Goal: Communication & Community: Answer question/provide support

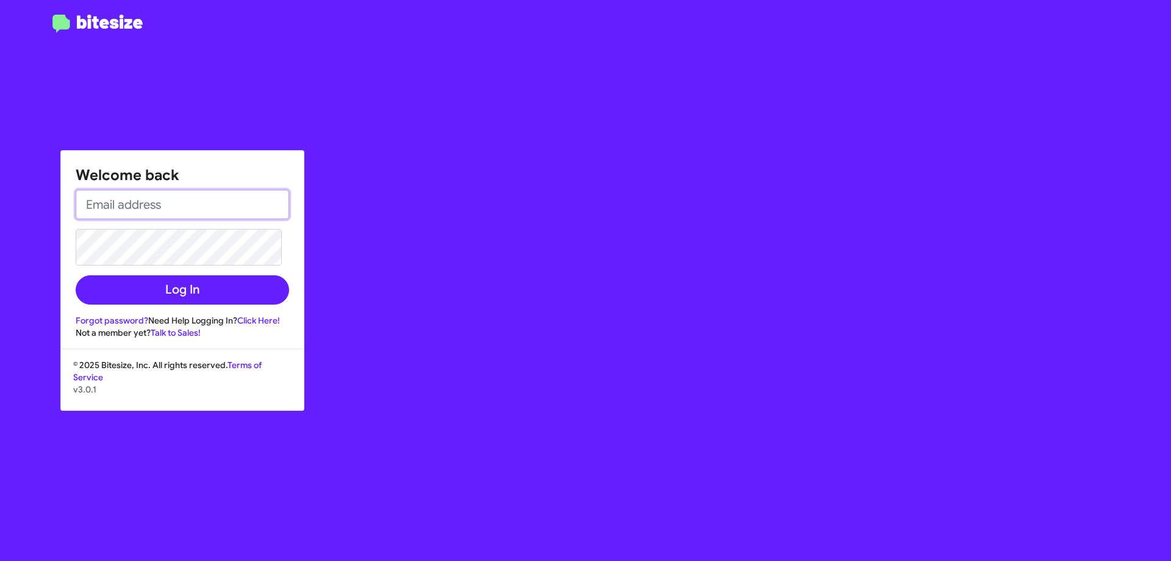
type input "[EMAIL_ADDRESS][DOMAIN_NAME]"
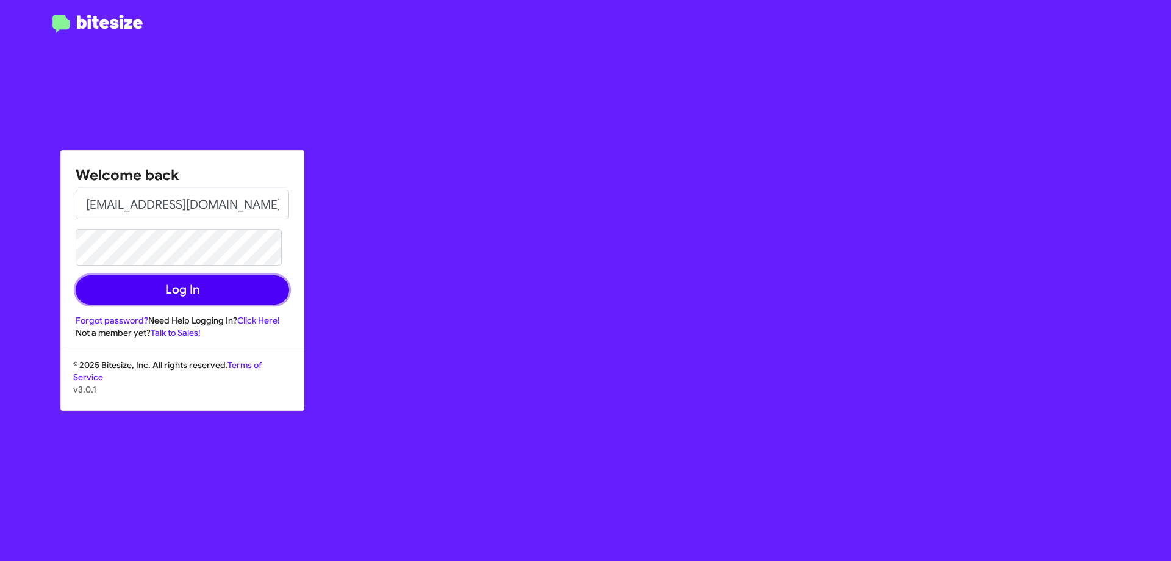
click at [186, 296] on button "Log In" at bounding box center [183, 289] width 214 height 29
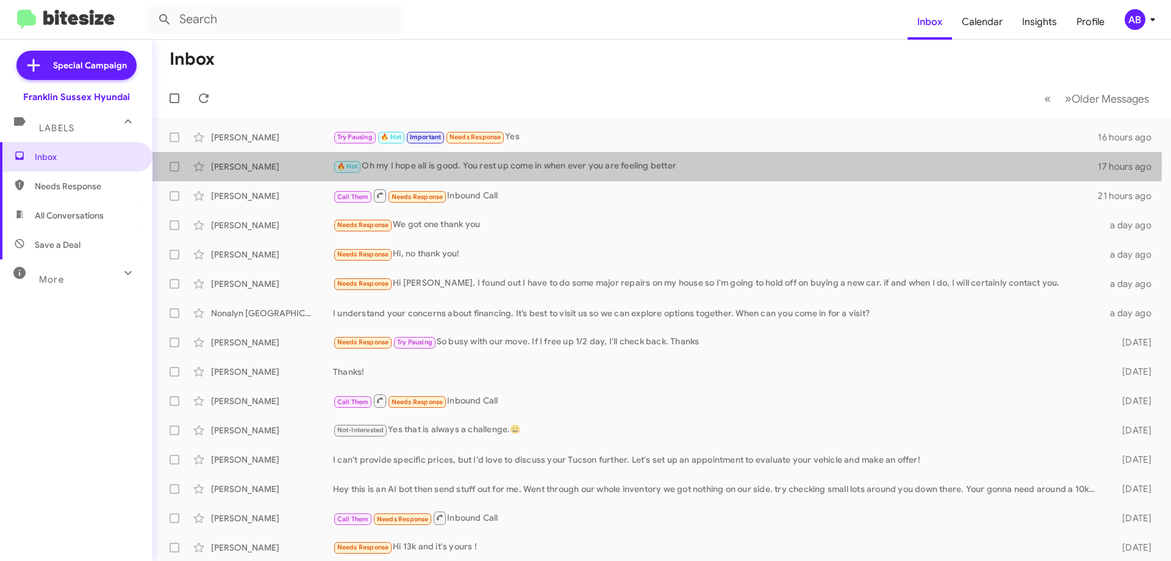
click at [281, 164] on div "[PERSON_NAME]" at bounding box center [272, 166] width 122 height 12
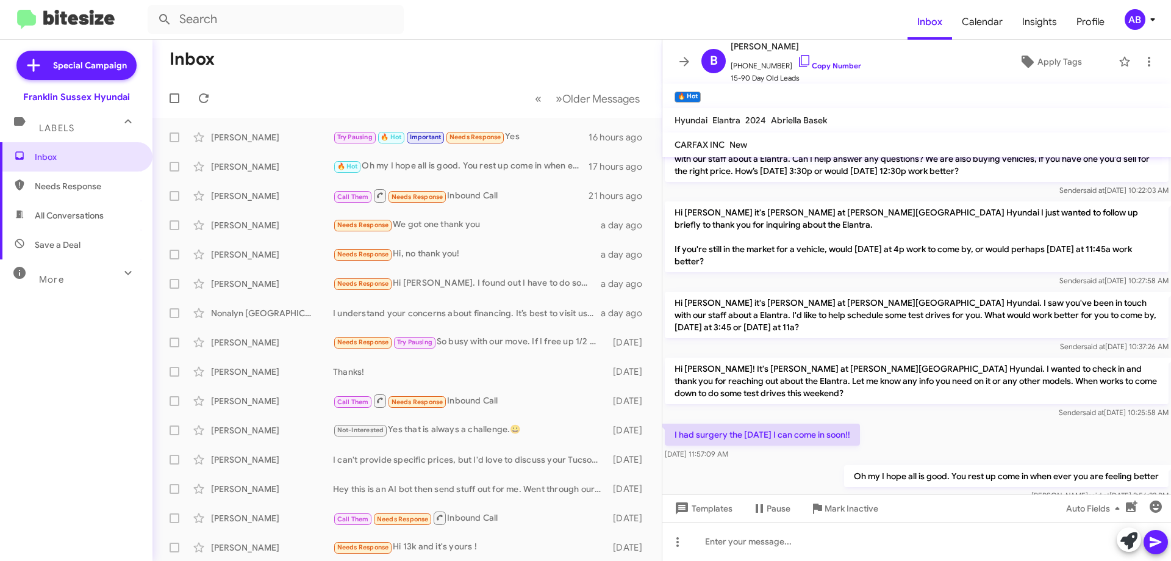
scroll to position [192, 0]
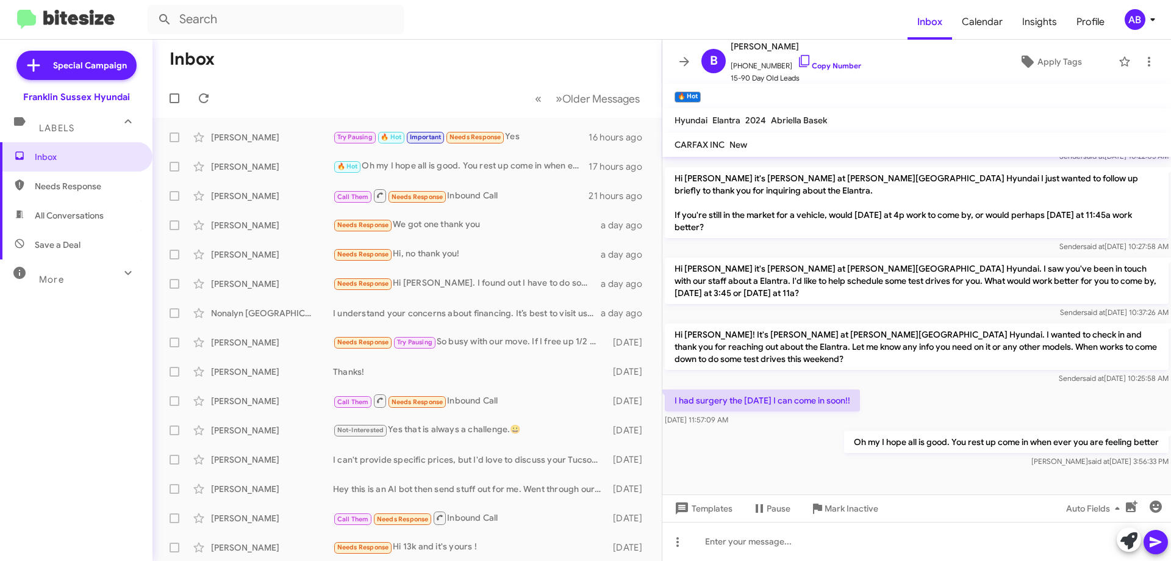
click at [686, 57] on icon at bounding box center [684, 61] width 15 height 15
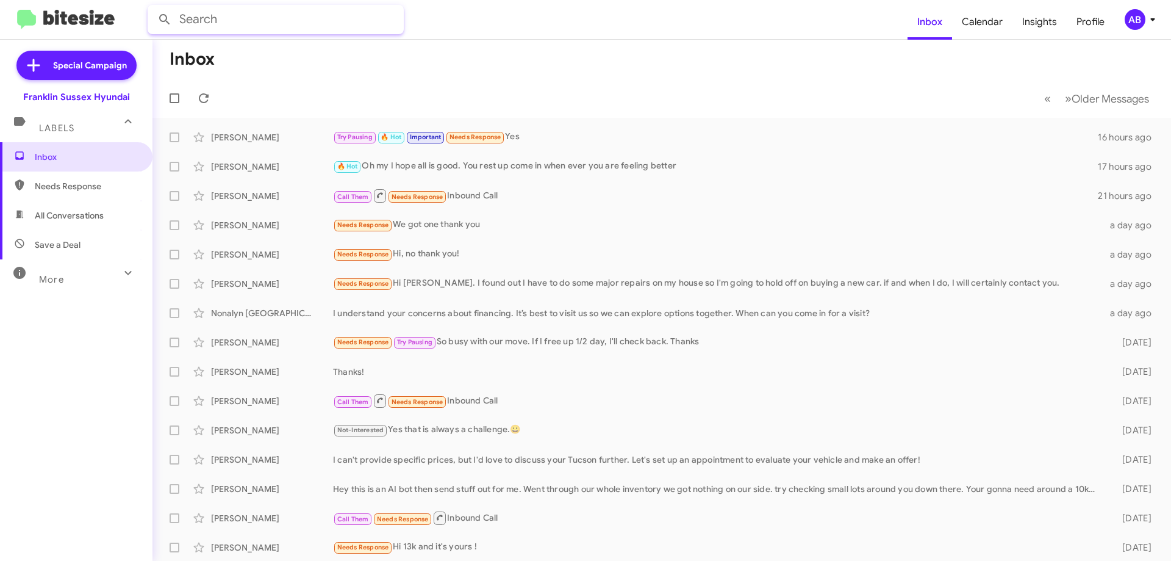
click at [241, 25] on input "text" at bounding box center [276, 19] width 256 height 29
type input "[PERSON_NAME] qui"
click at [153, 7] on button at bounding box center [165, 19] width 24 height 24
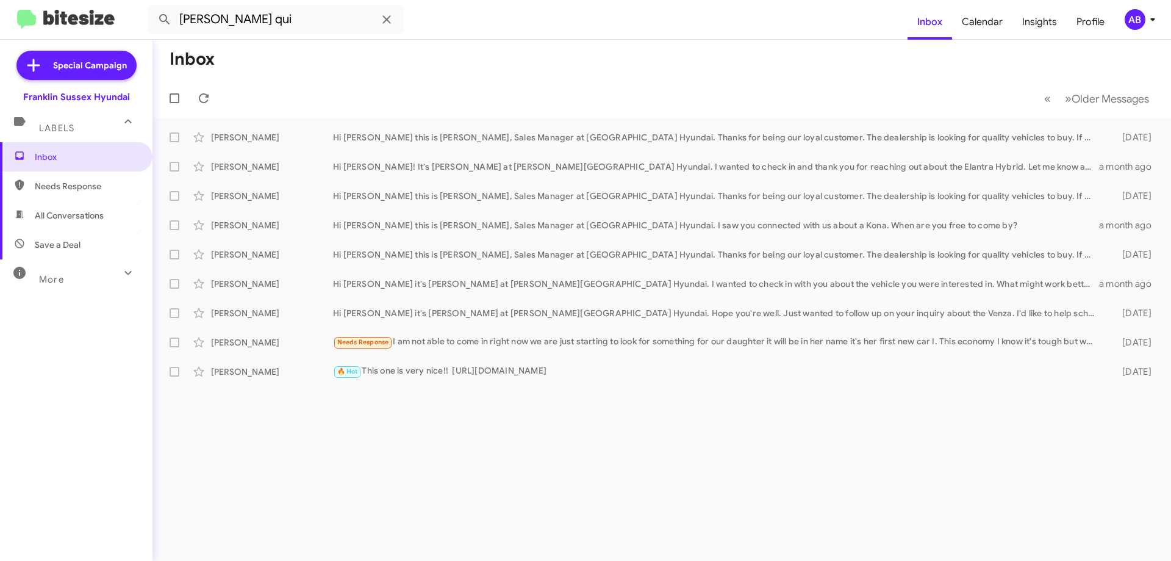
click at [278, 340] on div "[PERSON_NAME]" at bounding box center [272, 342] width 122 height 12
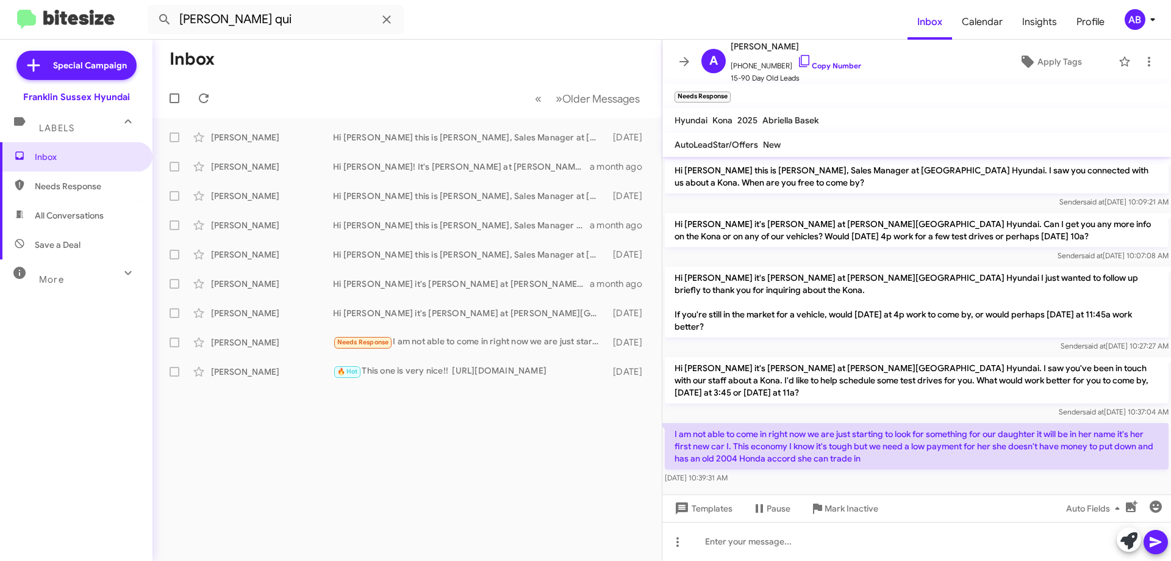
scroll to position [4, 0]
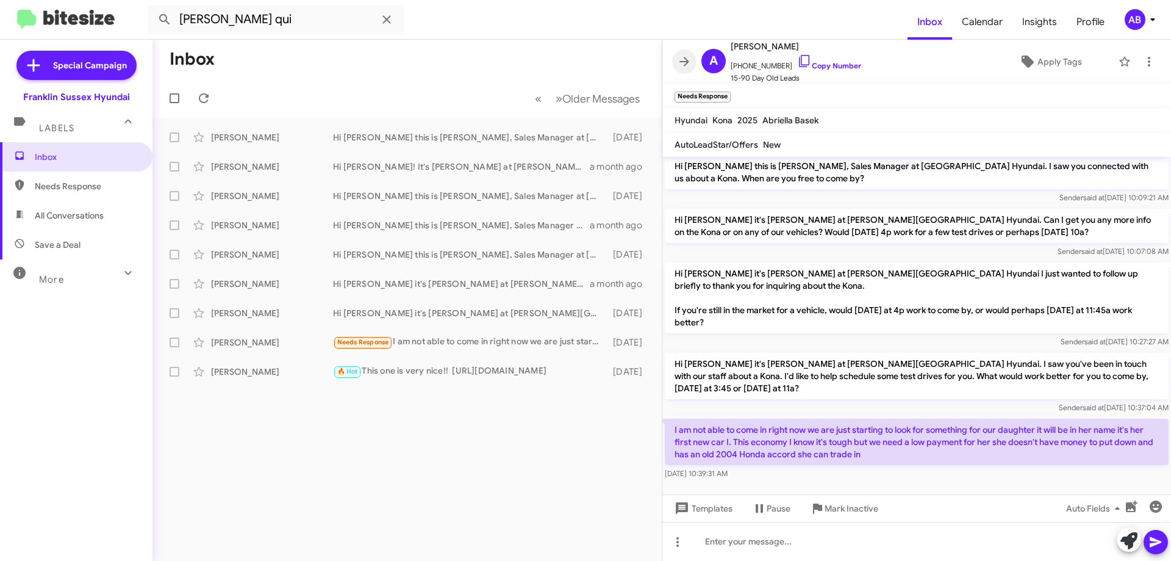
click at [684, 59] on icon at bounding box center [684, 61] width 15 height 15
